Goal: Task Accomplishment & Management: Manage account settings

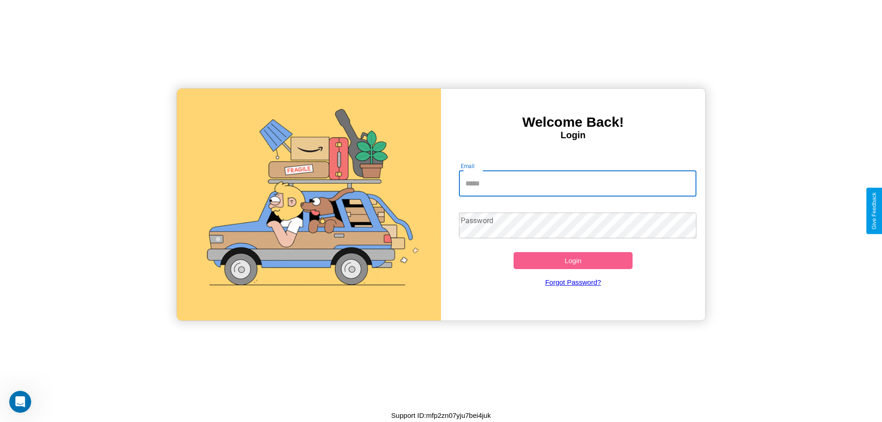
click at [577, 183] on input "Email" at bounding box center [578, 184] width 238 height 26
type input "**********"
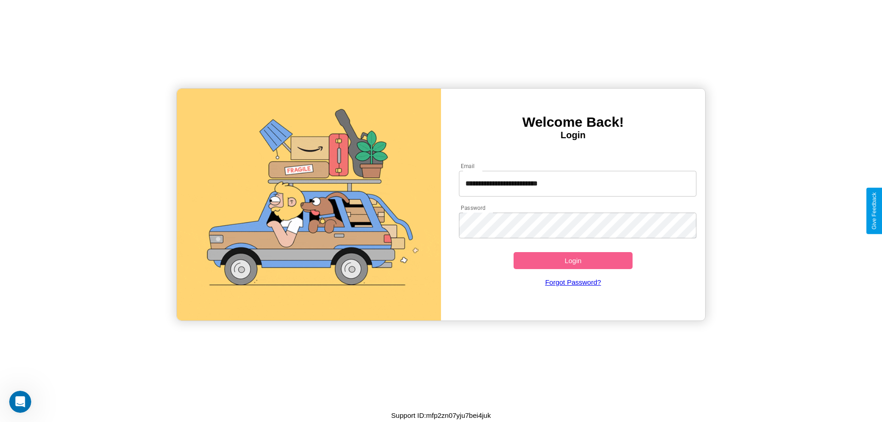
click at [573, 260] on button "Login" at bounding box center [572, 260] width 119 height 17
